Goal: Use online tool/utility: Use online tool/utility

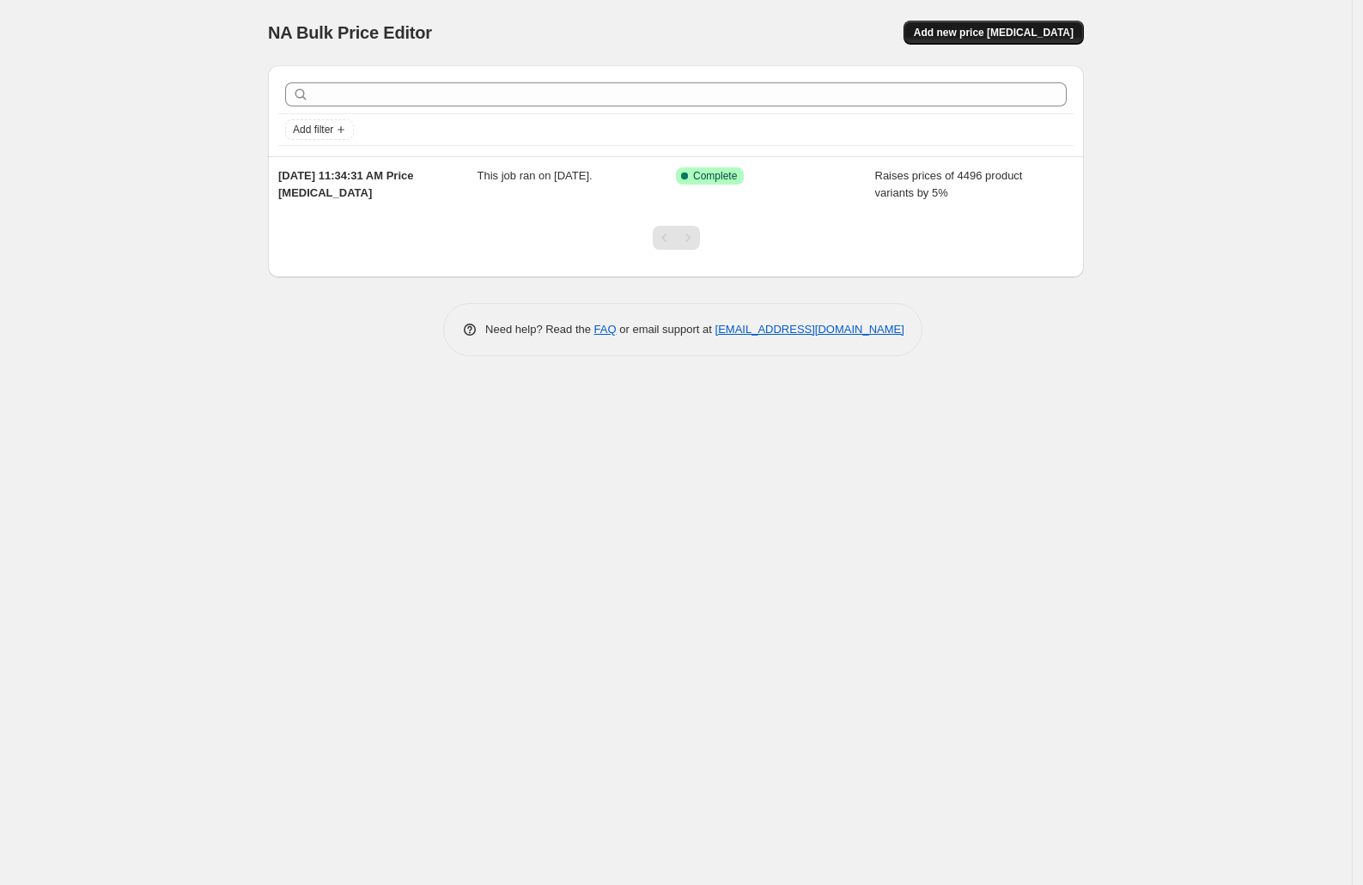
click at [1037, 29] on span "Add new price [MEDICAL_DATA]" at bounding box center [994, 33] width 160 height 14
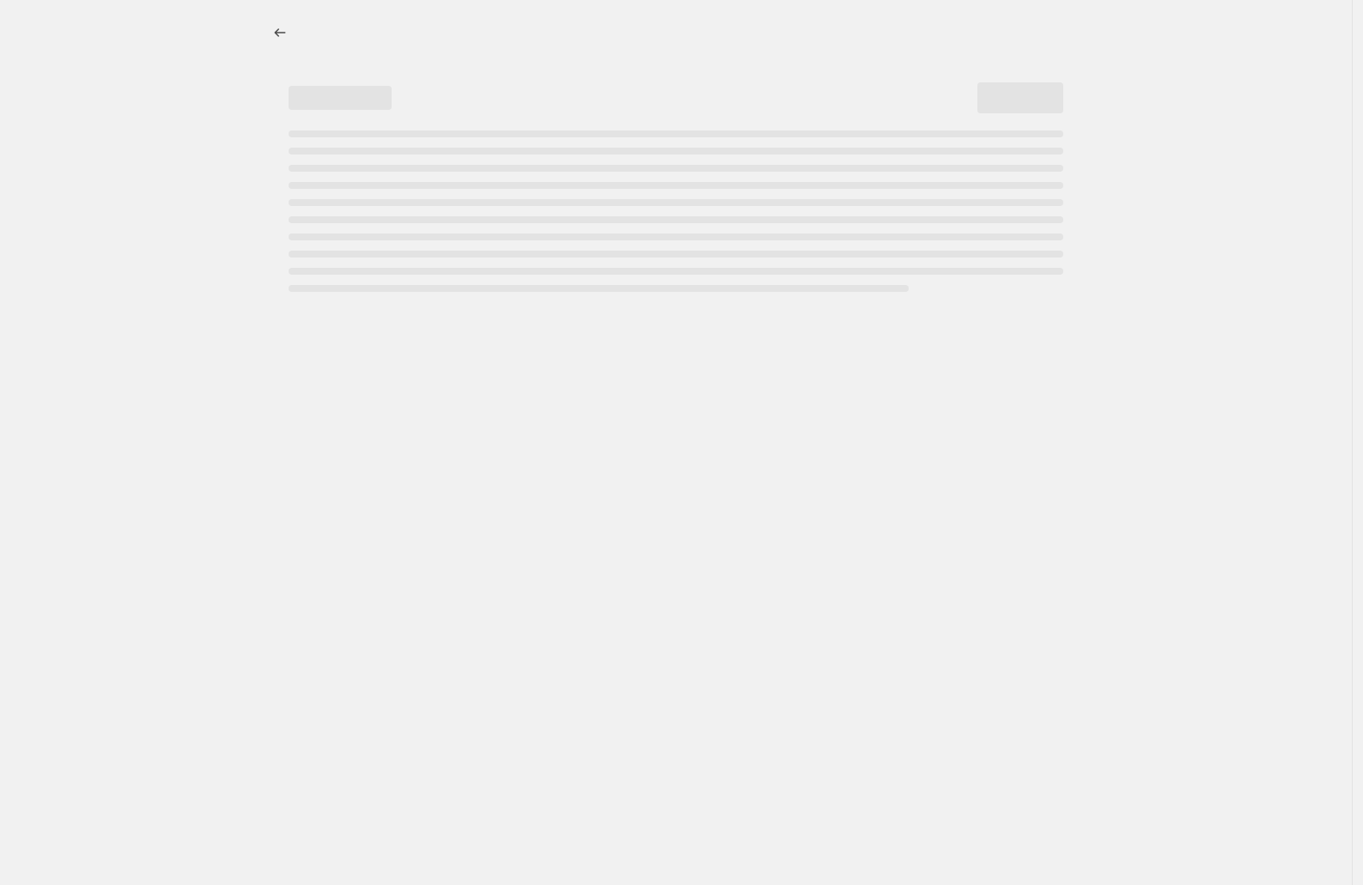
select select "percentage"
